Goal: Task Accomplishment & Management: Complete application form

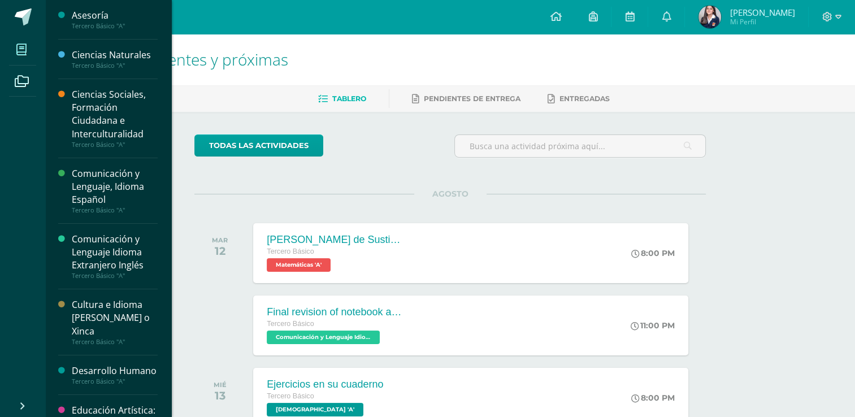
click at [19, 59] on span at bounding box center [21, 49] width 25 height 25
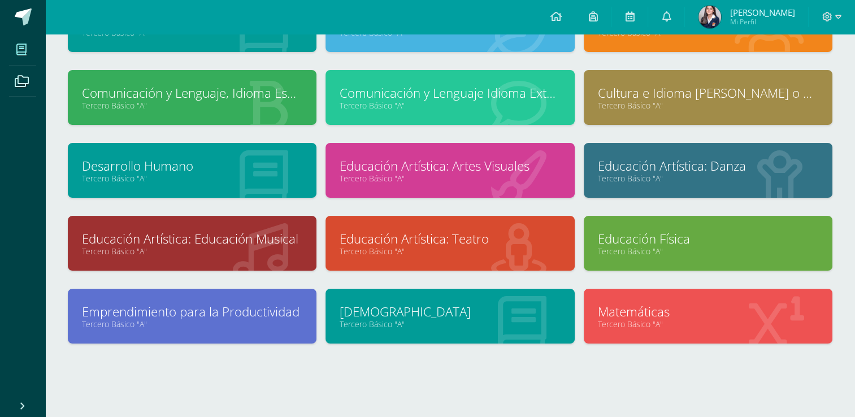
scroll to position [125, 0]
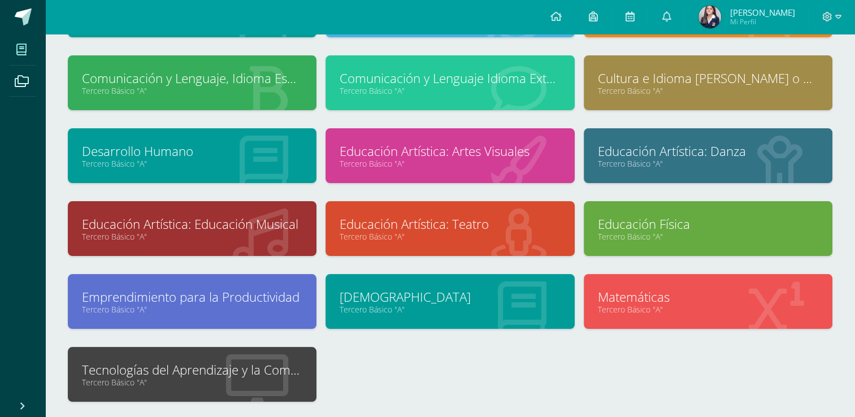
click at [155, 390] on div "Tecnologías del Aprendizaje y la Comunicación Tercero Básico "A"" at bounding box center [192, 374] width 249 height 55
click at [190, 376] on link "Tecnologías del Aprendizaje y la Comunicación" at bounding box center [192, 370] width 220 height 18
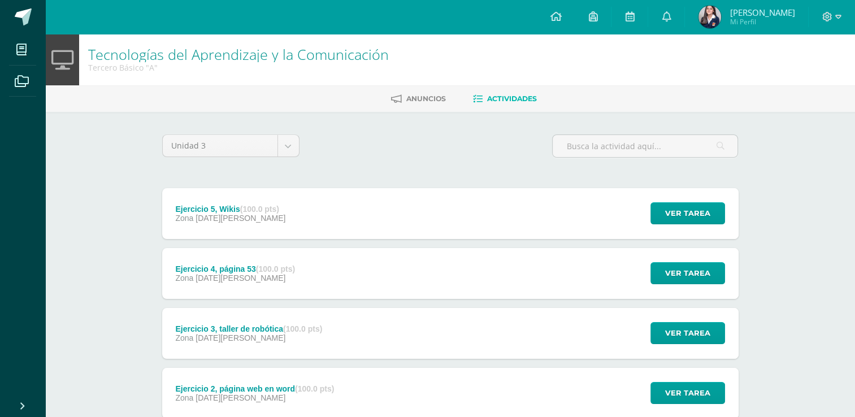
click at [364, 383] on div "Ejercicio 2, página web en word (100.0 pts) Zona [DATE][PERSON_NAME] Ver tarea …" at bounding box center [450, 393] width 576 height 51
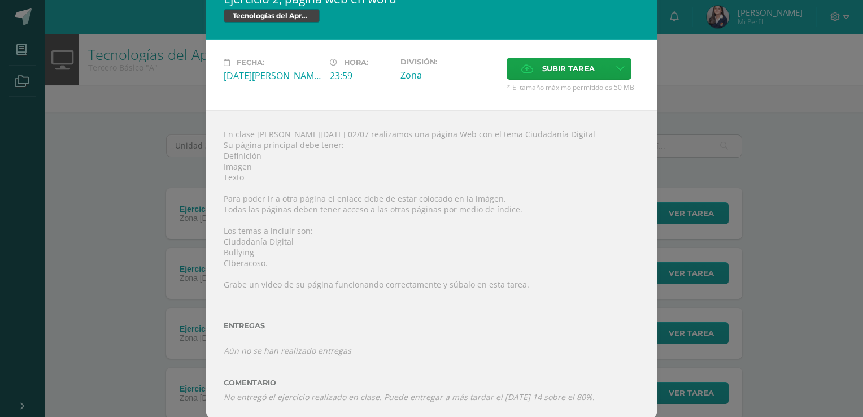
scroll to position [28, 0]
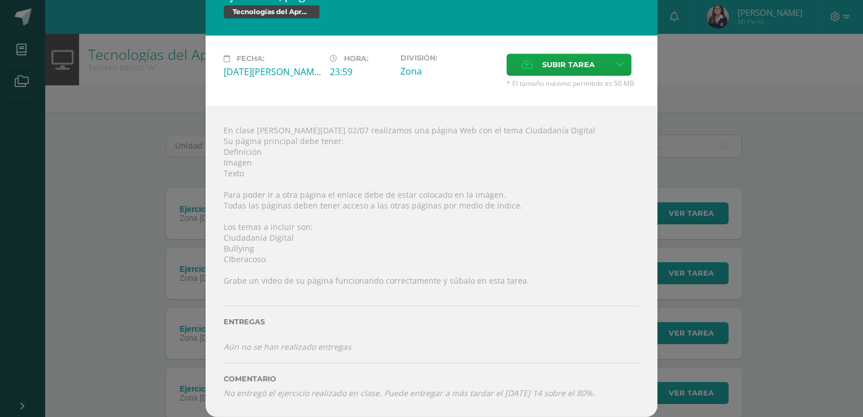
click at [531, 48] on div "Fecha: Miércoles 09 de Julio Hora: 23:59 División: Zona Subir tarea Cancelar" at bounding box center [432, 71] width 452 height 71
click at [542, 58] on span "Subir tarea" at bounding box center [568, 64] width 53 height 21
click at [0, 0] on input "Subir tarea" at bounding box center [0, 0] width 0 height 0
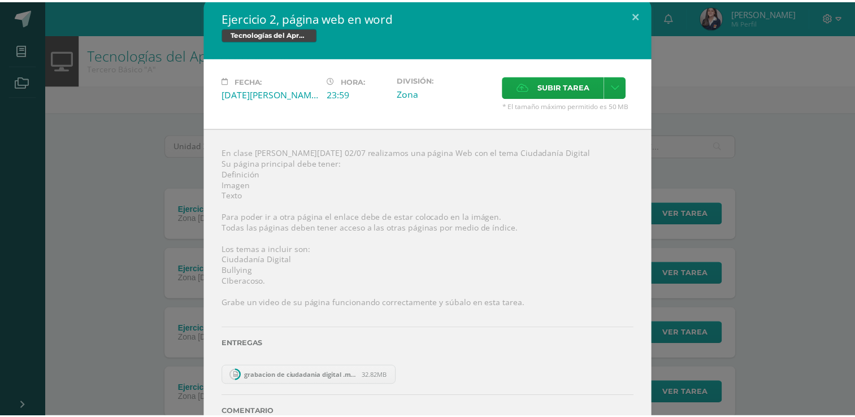
scroll to position [4, 0]
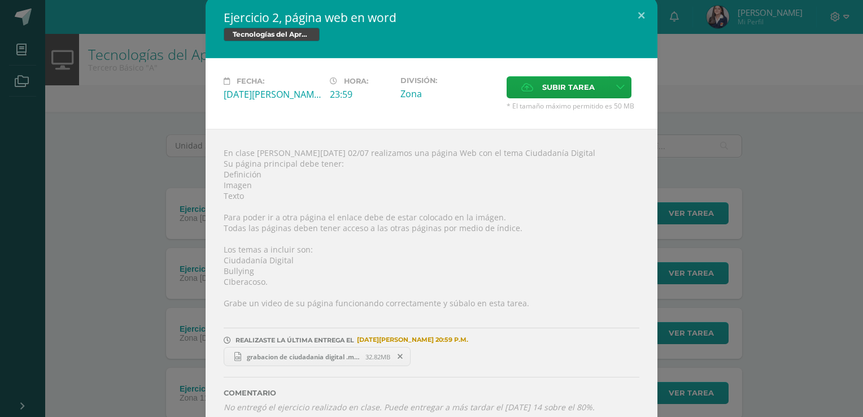
click at [725, 225] on div "Ejercicio 2, página web en word Tecnologías del Aprendizaje y la Comunicación F…" at bounding box center [432, 213] width 854 height 435
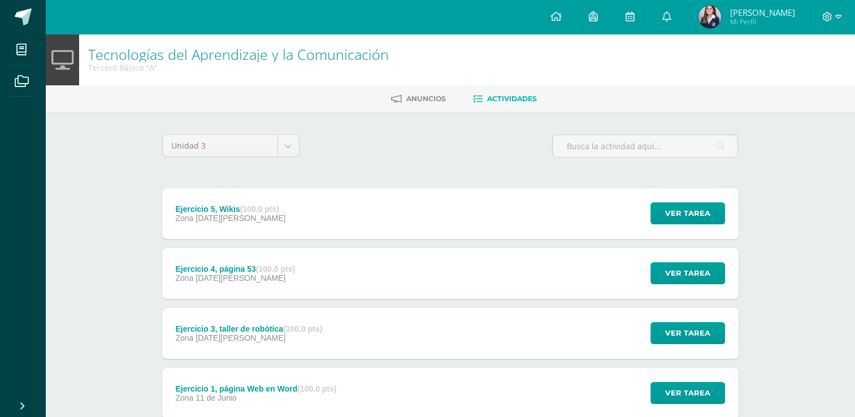
click at [371, 330] on div "Ejercicio 3, taller de robótica (100.0 pts) Zona [DATE][PERSON_NAME] Ver tarea …" at bounding box center [450, 333] width 576 height 51
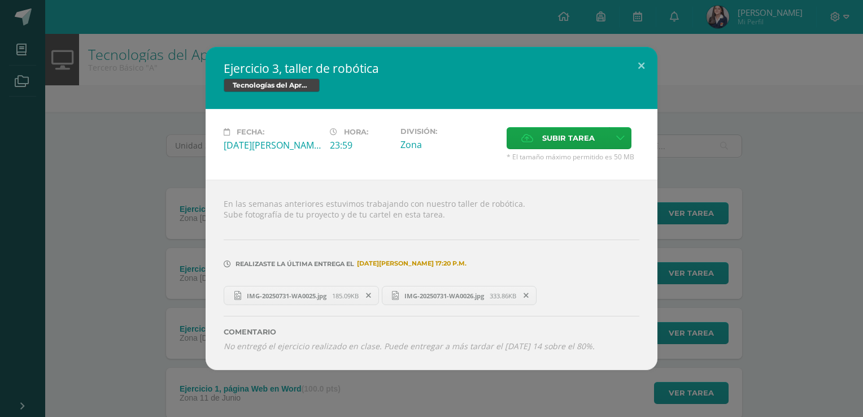
click at [173, 365] on div "Ejercicio 3, taller de robótica Tecnologías del Aprendizaje y la Comunicación F…" at bounding box center [432, 208] width 854 height 323
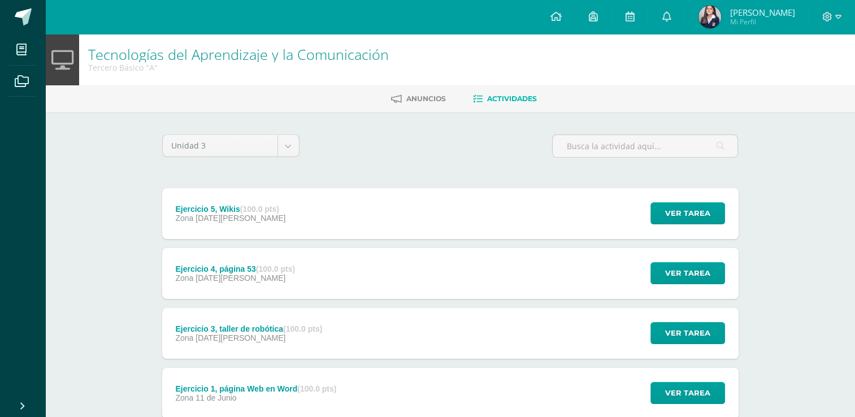
click at [549, 380] on div "Ejercicio 1, página Web en Word (100.0 pts) Zona [DATE][PERSON_NAME] Ver tarea …" at bounding box center [450, 393] width 576 height 51
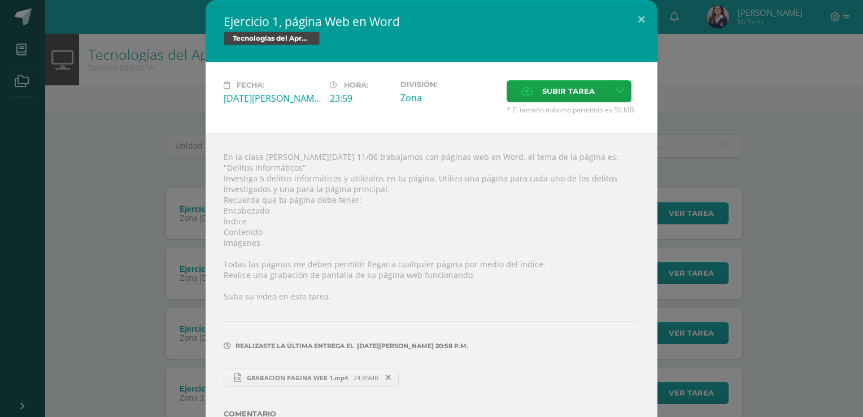
click at [780, 246] on div "Ejercicio 1, página Web en Word Tecnologías del Aprendizaje y la Comunicación F…" at bounding box center [432, 226] width 854 height 452
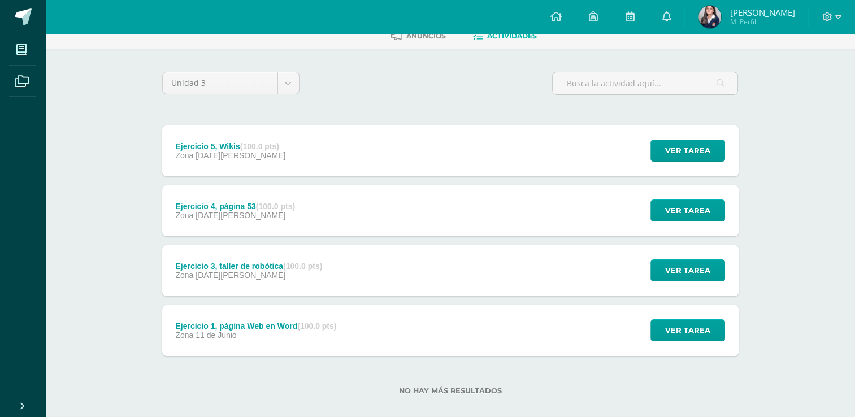
scroll to position [0, 0]
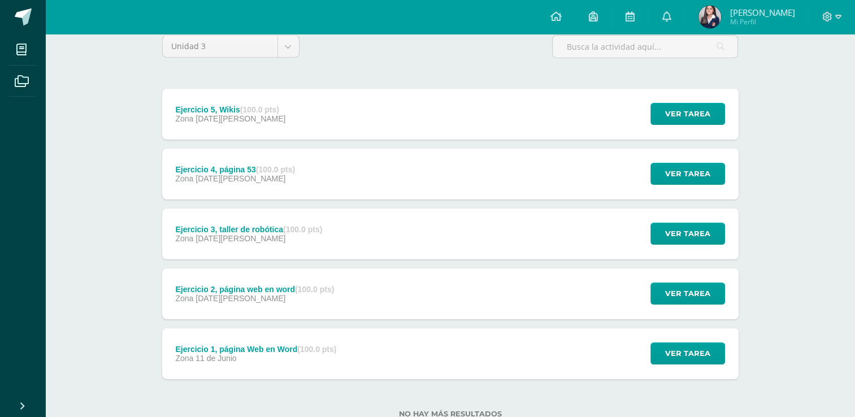
scroll to position [100, 0]
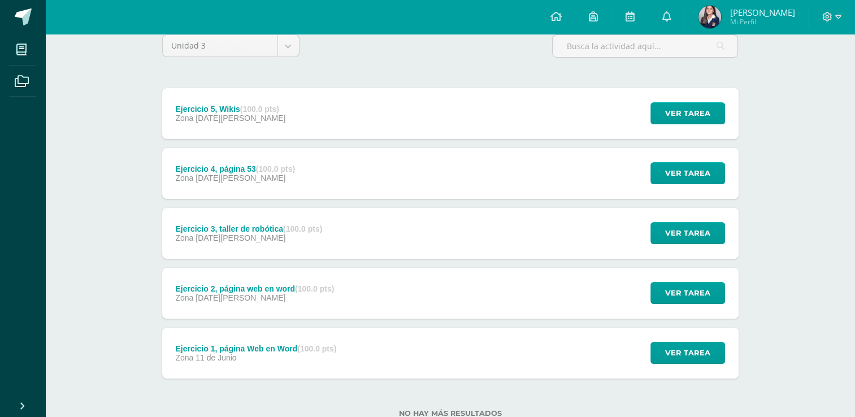
click at [441, 306] on div "Ejercicio 2, página web en word (100.0 pts) Zona [DATE][PERSON_NAME] Ver tarea …" at bounding box center [450, 293] width 576 height 51
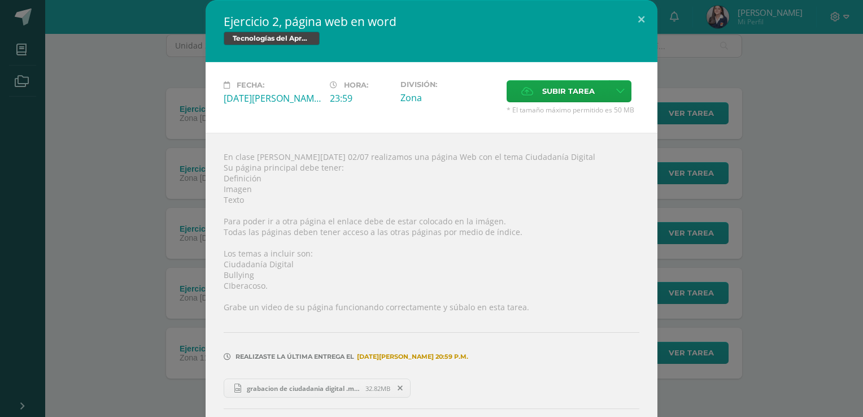
drag, startPoint x: 533, startPoint y: 407, endPoint x: 285, endPoint y: 360, distance: 252.4
click at [285, 360] on span "Realizaste la última entrega el" at bounding box center [295, 357] width 119 height 8
click at [711, 33] on div "Ejercicio 2, página web en word Tecnologías del Aprendizaje y la Comunicación F…" at bounding box center [432, 231] width 854 height 463
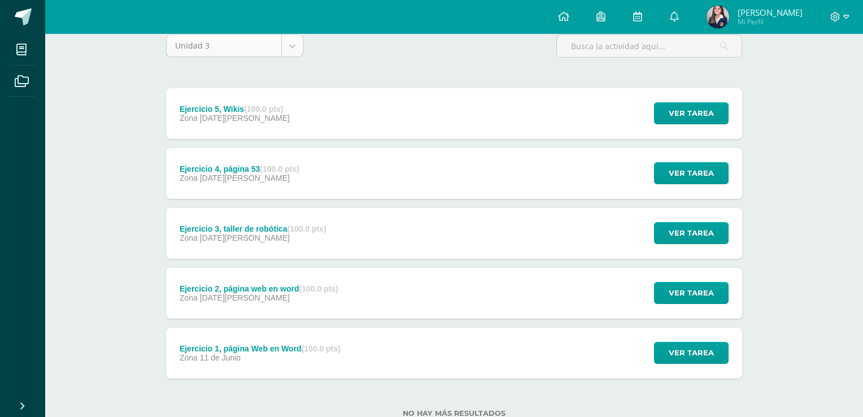
drag, startPoint x: 711, startPoint y: 33, endPoint x: 182, endPoint y: 41, distance: 529.5
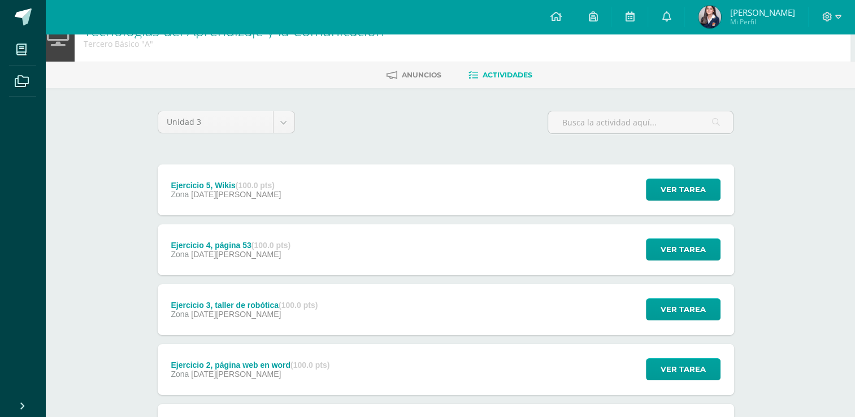
scroll to position [25, 5]
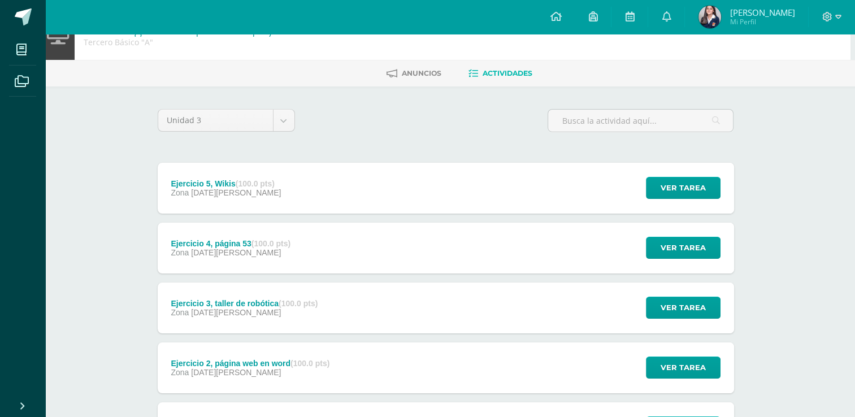
click at [545, 194] on div "Ejercicio 5, Wikis (100.0 pts) Zona [DATE][PERSON_NAME] Ver tarea Ejercicio 5, …" at bounding box center [446, 188] width 576 height 51
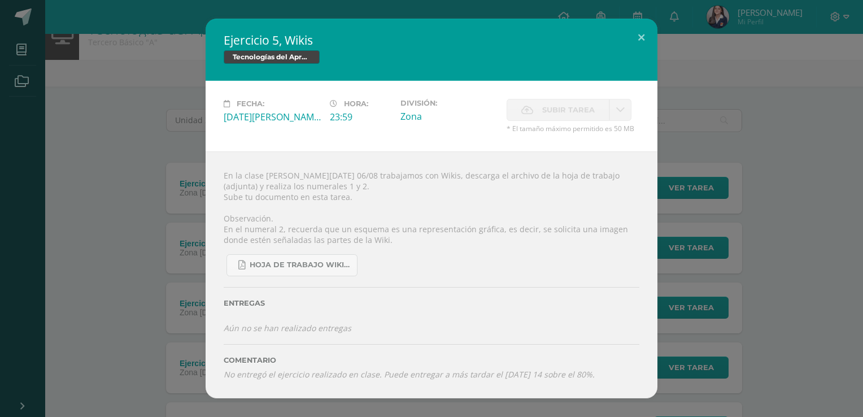
click at [90, 273] on div "Ejercicio 5, Wikis Tecnologías del Aprendizaje y la Comunicación Fecha: Miércol…" at bounding box center [432, 209] width 854 height 380
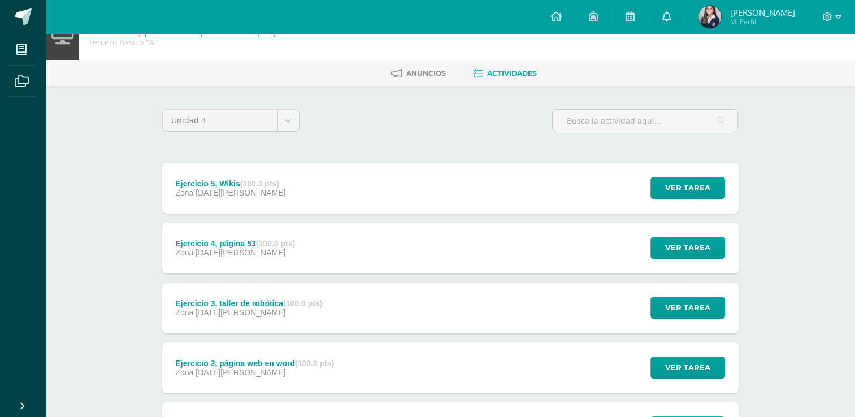
click at [208, 257] on span "06 de Agosto" at bounding box center [241, 252] width 90 height 9
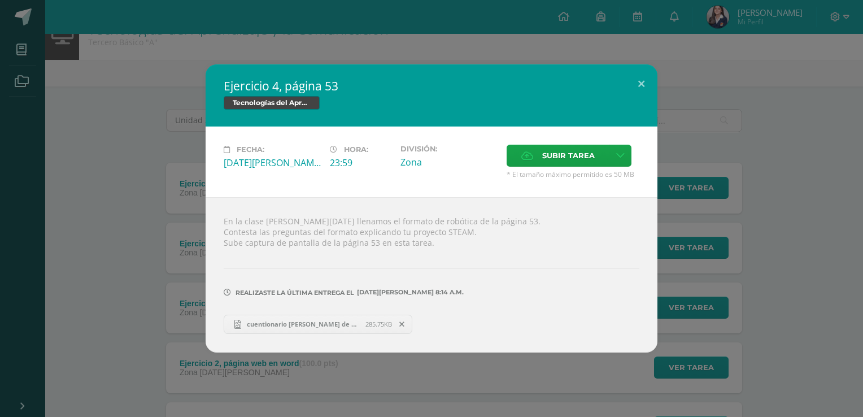
click at [114, 269] on div "Ejercicio 4, página 53 Tecnologías del Aprendizaje y la Comunicación Fecha: Mié…" at bounding box center [432, 208] width 854 height 288
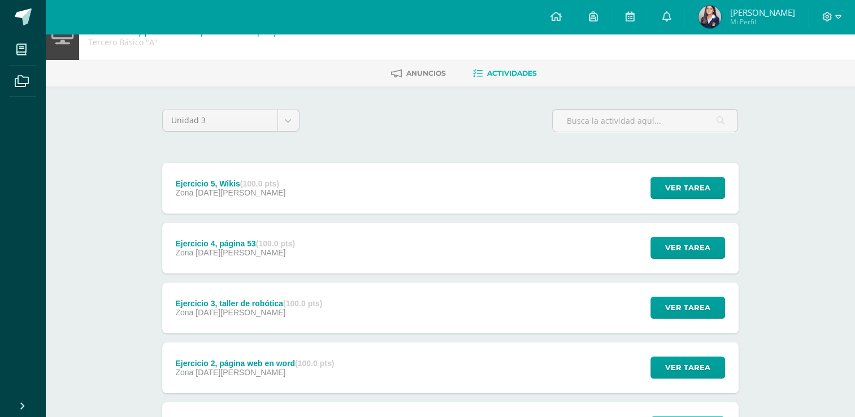
click at [220, 308] on span "06 de Agosto" at bounding box center [241, 312] width 90 height 9
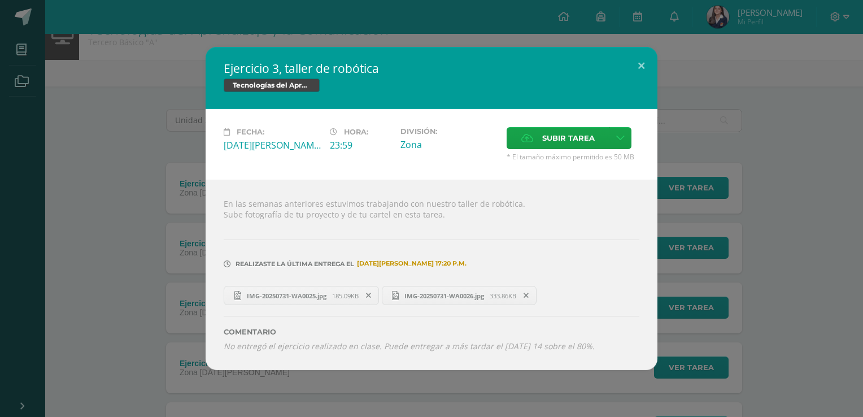
click at [95, 311] on div "Ejercicio 3, taller de robótica Tecnologías del Aprendizaje y la Comunicación F…" at bounding box center [432, 208] width 854 height 323
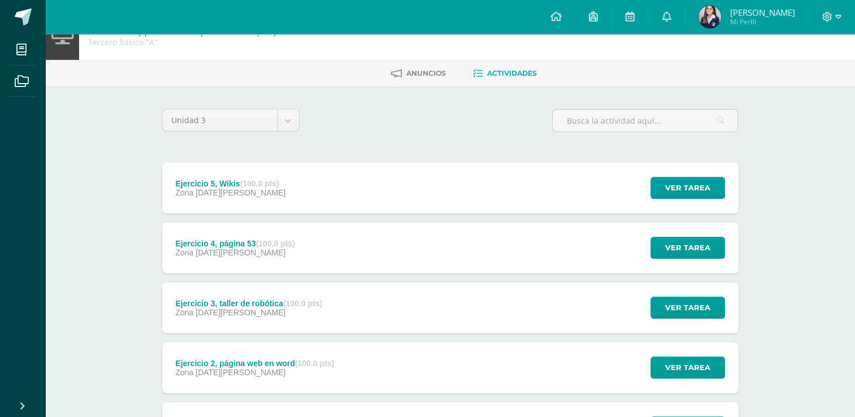
click at [260, 353] on div "Ejercicio 2, página web en word (100.0 pts) Zona 09 de Julio" at bounding box center [255, 367] width 186 height 51
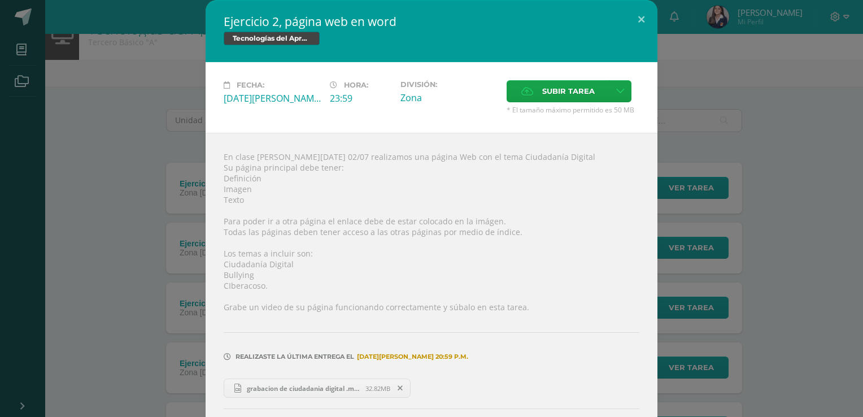
click at [110, 331] on div "Ejercicio 2, página web en word Tecnologías del Aprendizaje y la Comunicación F…" at bounding box center [432, 231] width 854 height 463
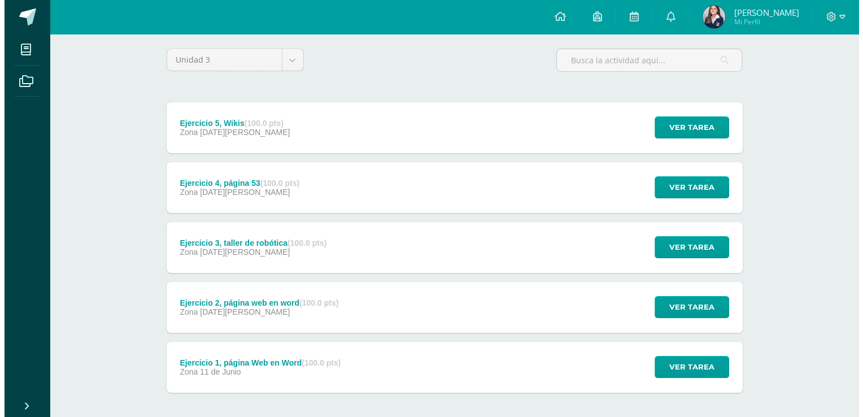
scroll to position [96, 0]
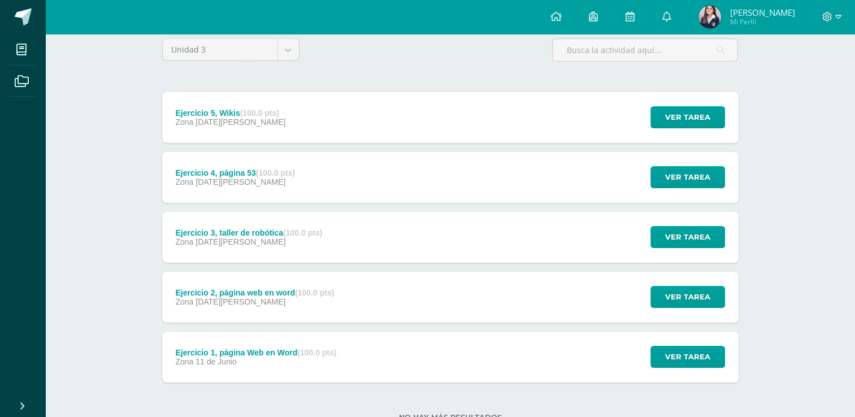
click at [459, 332] on div "Ejercicio 1, página Web en Word (100.0 pts) Zona 11 de Junio Ver tarea Ejercici…" at bounding box center [450, 357] width 576 height 51
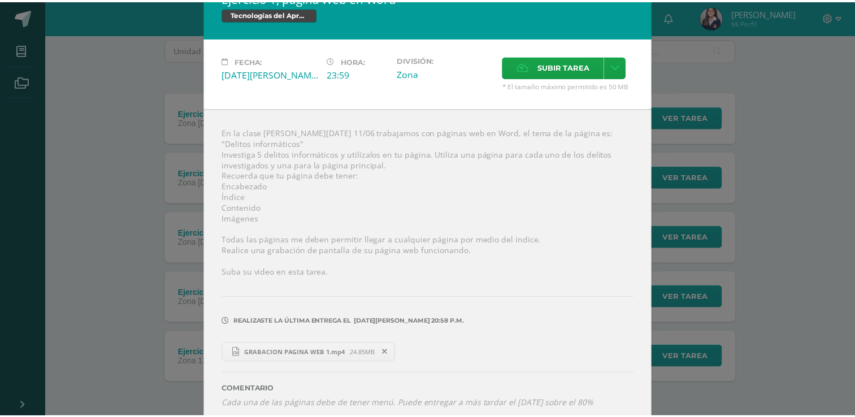
scroll to position [25, 0]
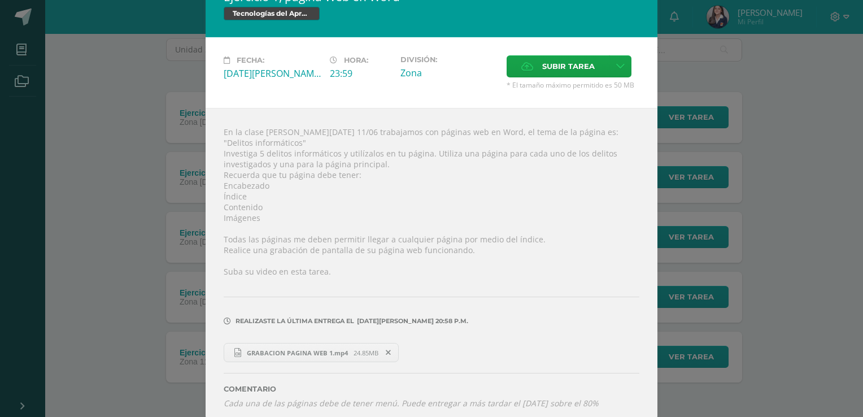
click at [354, 349] on span "24.85MB" at bounding box center [366, 353] width 25 height 8
click at [703, 384] on div "Ejercicio 1, página Web en Word Tecnologías del Aprendizaje y la Comunicación F…" at bounding box center [432, 201] width 854 height 452
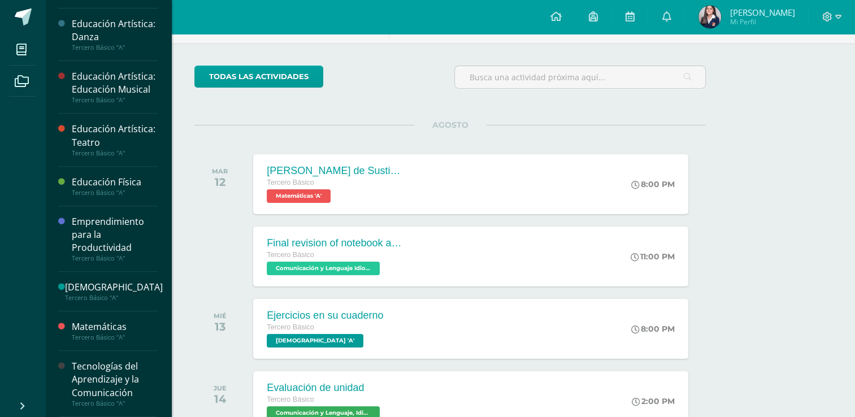
scroll to position [170, 0]
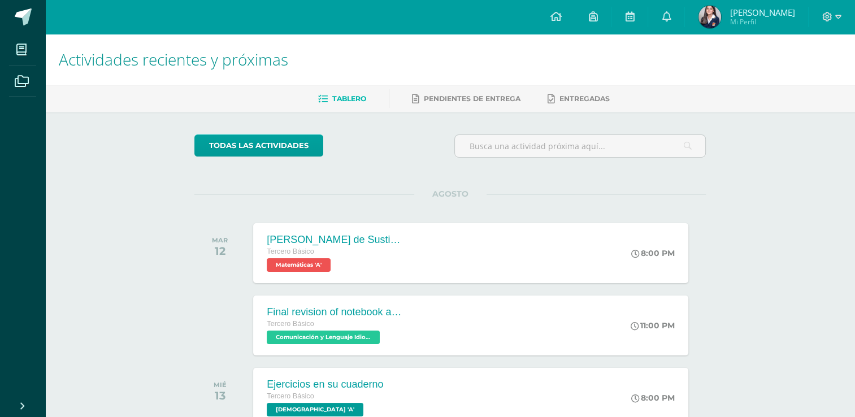
drag, startPoint x: 164, startPoint y: 125, endPoint x: 170, endPoint y: 303, distance: 178.6
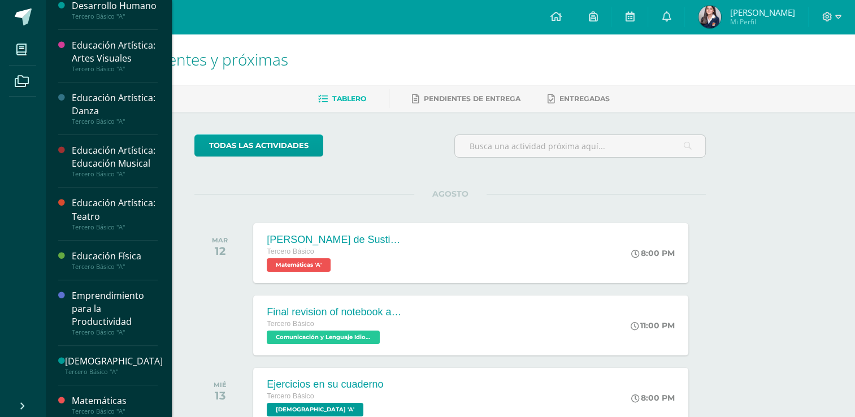
scroll to position [476, 0]
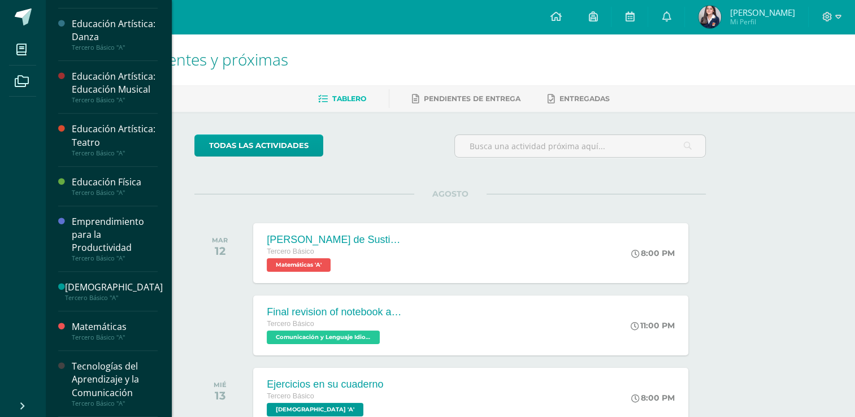
click at [138, 397] on div "Tecnologías del Aprendizaje y la Comunicación" at bounding box center [115, 379] width 86 height 39
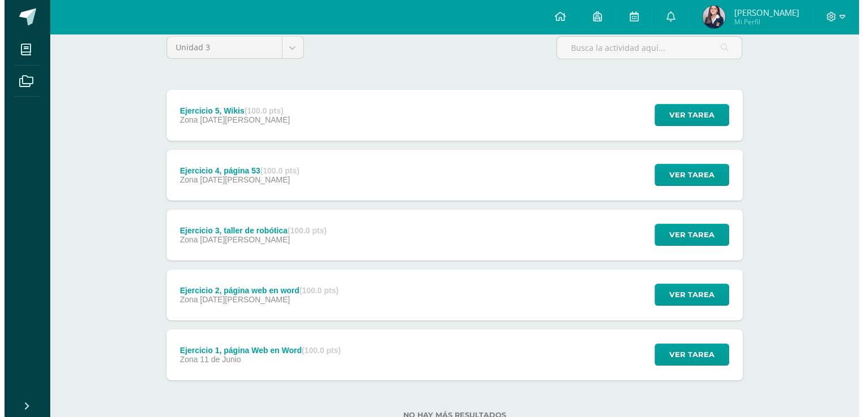
scroll to position [99, 0]
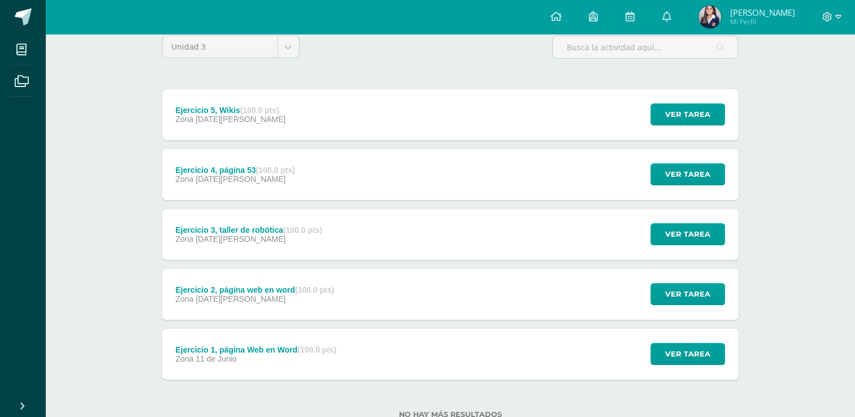
click at [504, 347] on div "Ejercicio 1, página Web en Word (100.0 pts) Zona [DATE][PERSON_NAME] Ver tarea …" at bounding box center [450, 354] width 576 height 51
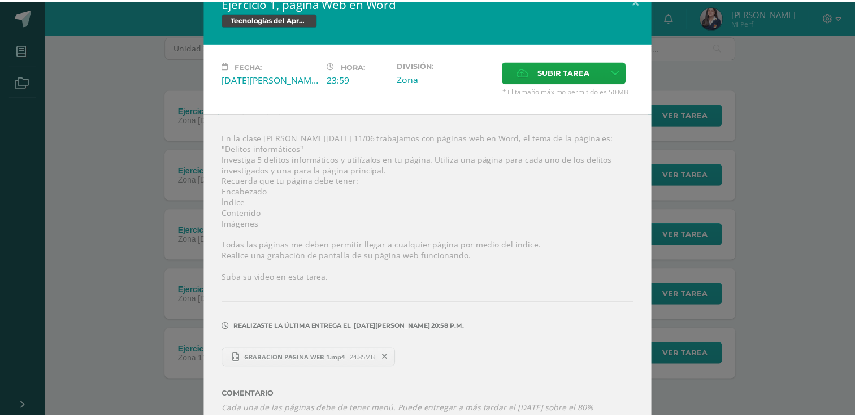
scroll to position [25, 0]
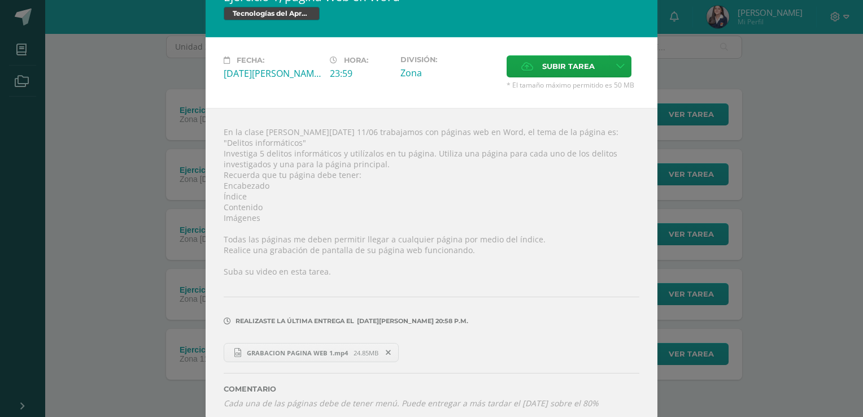
click at [781, 218] on div "Ejercicio 1, página Web en Word Tecnologías del Aprendizaje y la Comunicación F…" at bounding box center [432, 201] width 854 height 452
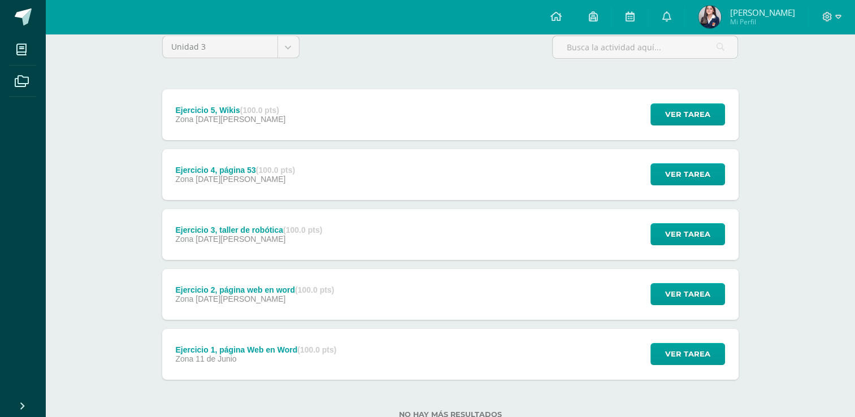
click at [489, 288] on div "Ejercicio 2, página web en word (100.0 pts) Zona [DATE][PERSON_NAME] Ver tarea …" at bounding box center [450, 294] width 576 height 51
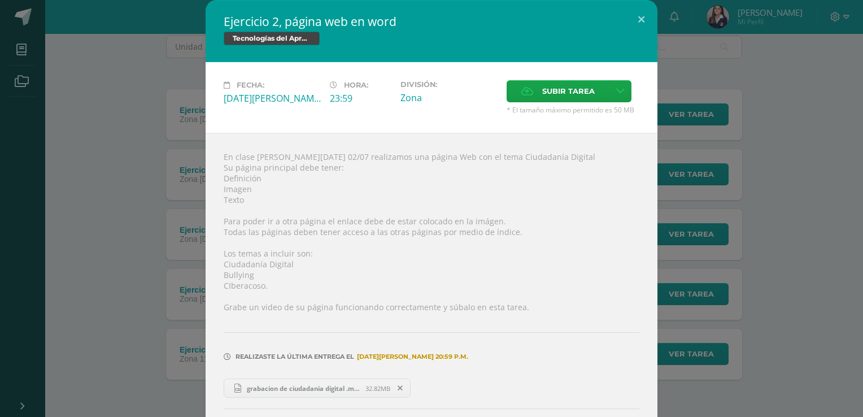
click at [719, 264] on div "Ejercicio 2, página web en word Tecnologías del Aprendizaje y la Comunicación F…" at bounding box center [432, 231] width 854 height 463
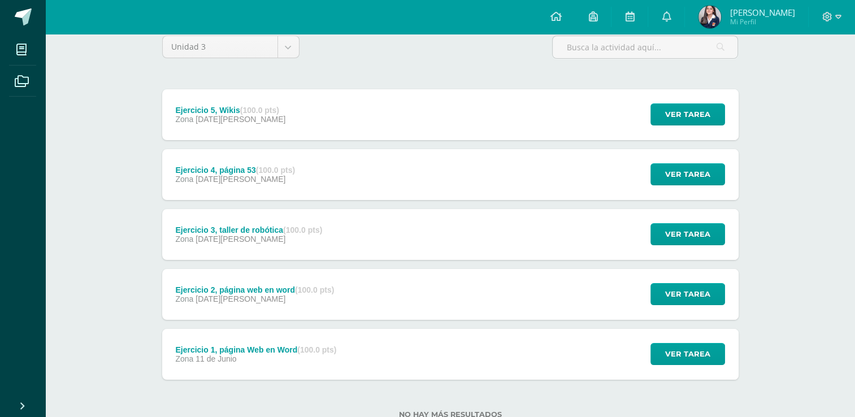
click at [443, 225] on div "Ejercicio 3, taller de robótica (100.0 pts) Zona [DATE][PERSON_NAME] Ver tarea …" at bounding box center [450, 234] width 576 height 51
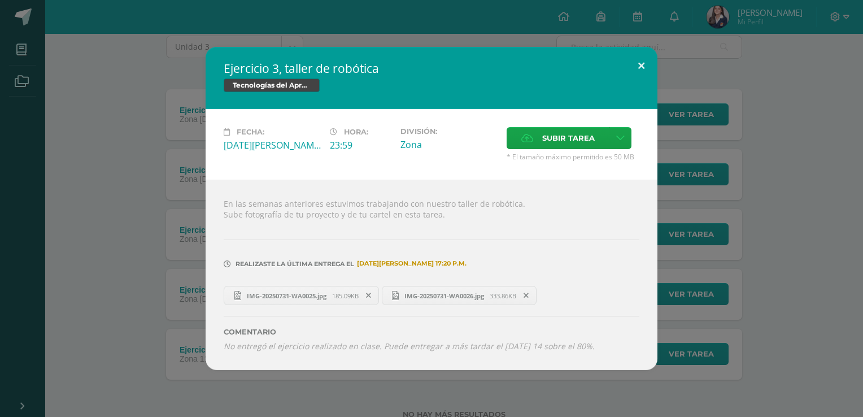
click at [644, 69] on button at bounding box center [641, 66] width 32 height 38
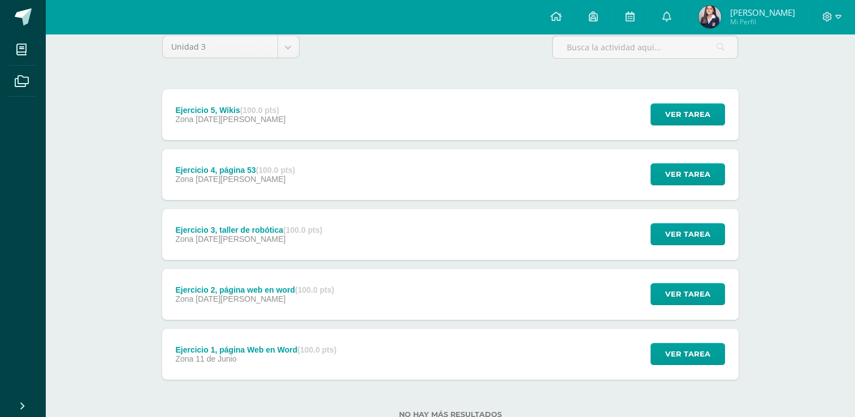
click at [385, 252] on div "Ejercicio 3, taller de robótica (100.0 pts) Zona [DATE][PERSON_NAME] Ver tarea …" at bounding box center [450, 234] width 576 height 51
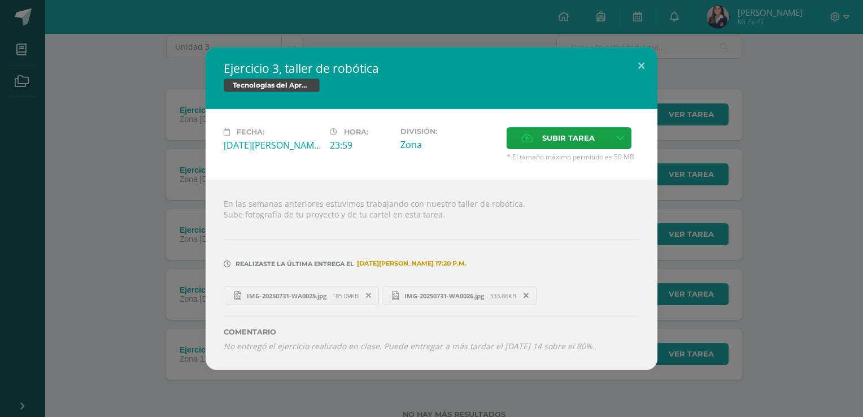
click at [144, 320] on div "Ejercicio 3, taller de robótica Tecnologías del Aprendizaje y la Comunicación F…" at bounding box center [432, 208] width 854 height 323
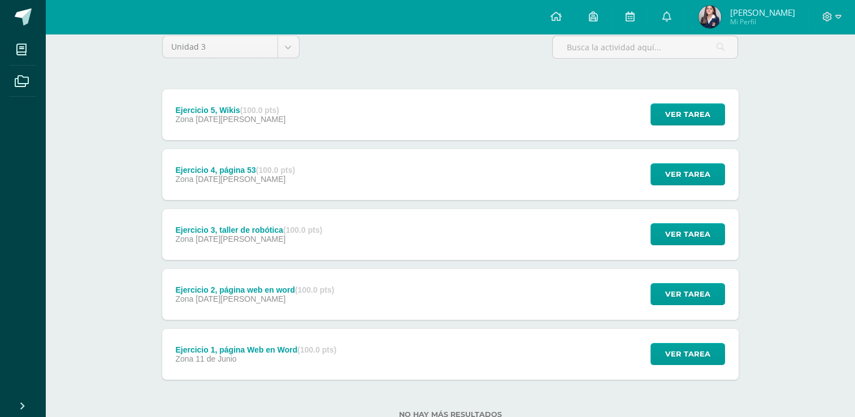
click at [219, 243] on span "[DATE][PERSON_NAME]" at bounding box center [241, 238] width 90 height 9
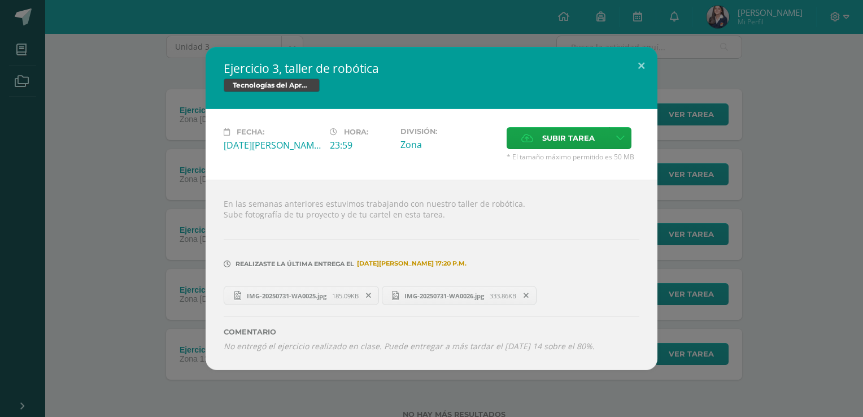
click at [138, 342] on div "Ejercicio 3, taller de robótica Tecnologías del Aprendizaje y la Comunicación F…" at bounding box center [432, 208] width 854 height 323
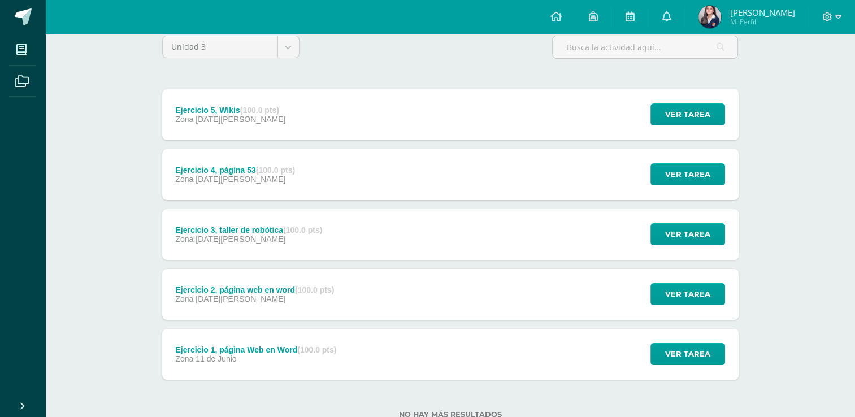
click at [247, 191] on div "Ejercicio 4, página 53 (100.0 pts) Zona [DATE][PERSON_NAME]" at bounding box center [235, 174] width 146 height 51
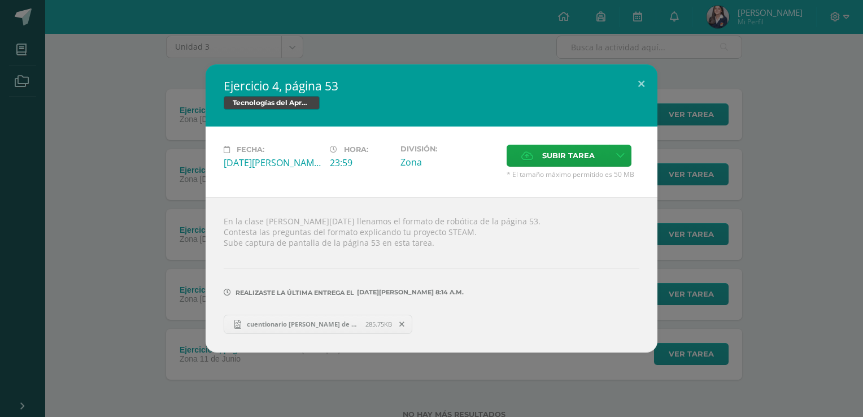
click at [132, 292] on div "Ejercicio 4, página 53 Tecnologías del Aprendizaje y la Comunicación Fecha: [DA…" at bounding box center [432, 208] width 854 height 288
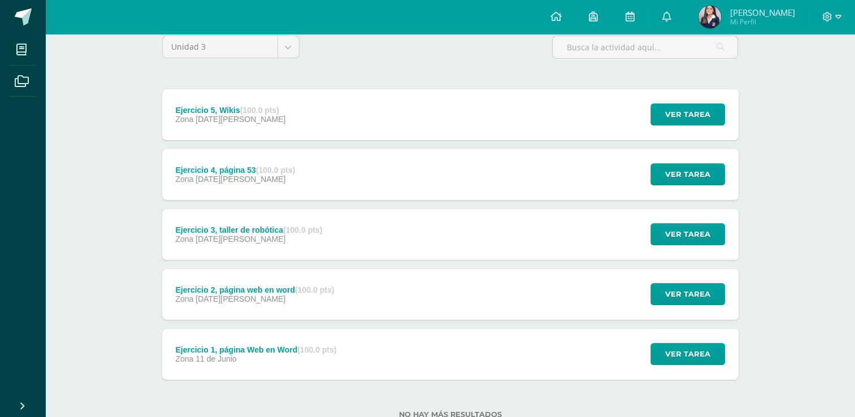
click at [197, 113] on div "Ejercicio 5, Wikis (100.0 pts)" at bounding box center [230, 110] width 110 height 9
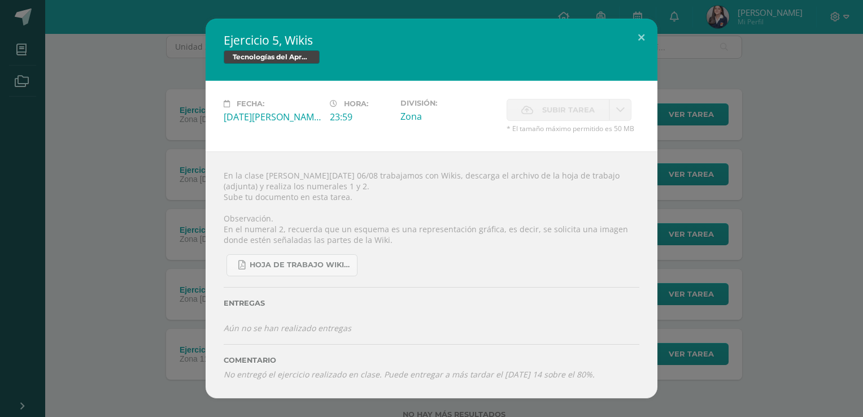
click at [164, 207] on div "Ejercicio 5, Wikis Tecnologías del Aprendizaje y la Comunicación Fecha: [DATE][…" at bounding box center [432, 209] width 854 height 380
